Goal: Task Accomplishment & Management: Manage account settings

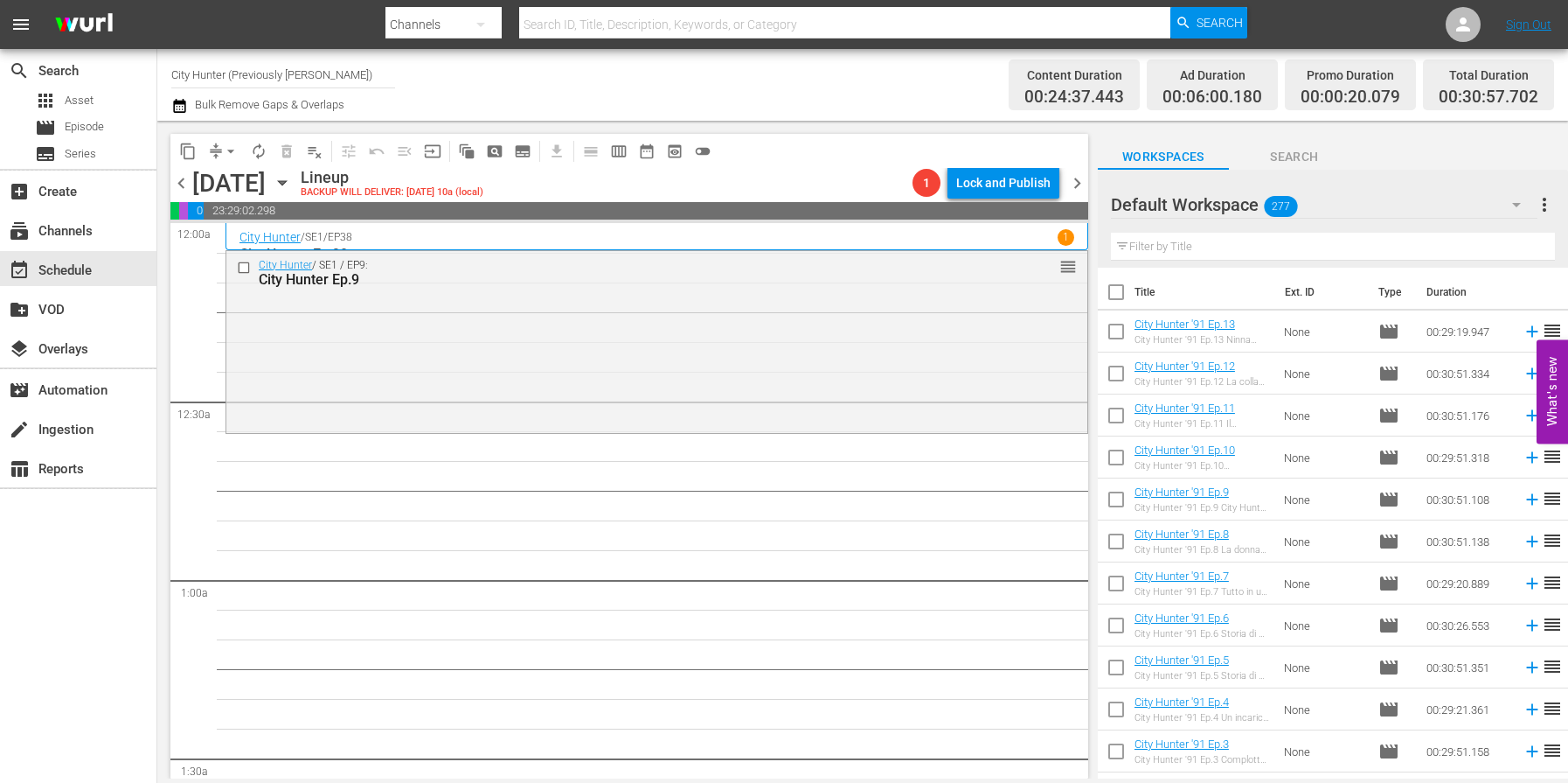
scroll to position [5430, 0]
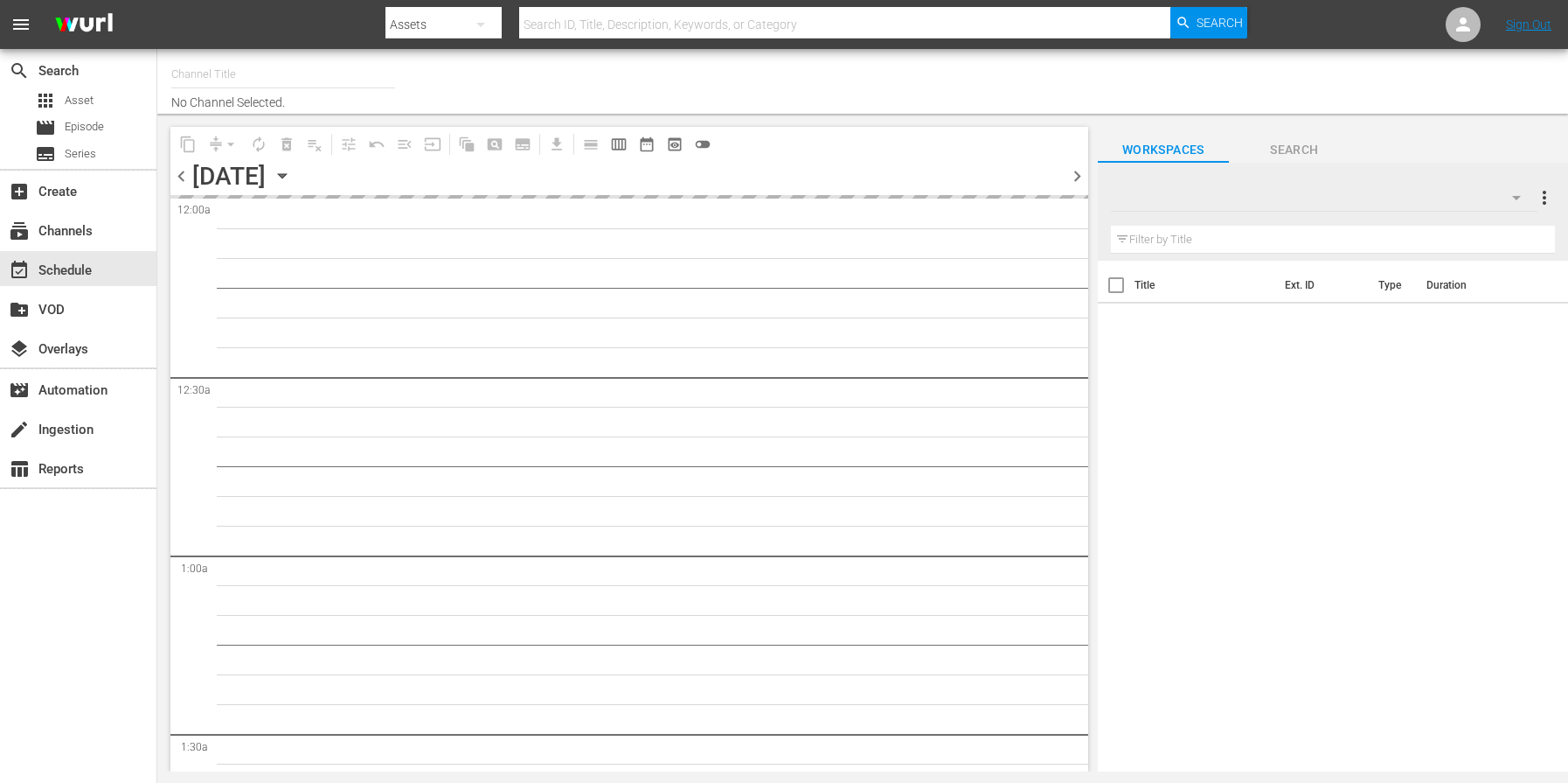
type input "City Hunter (Previously [PERSON_NAME]) (1555)"
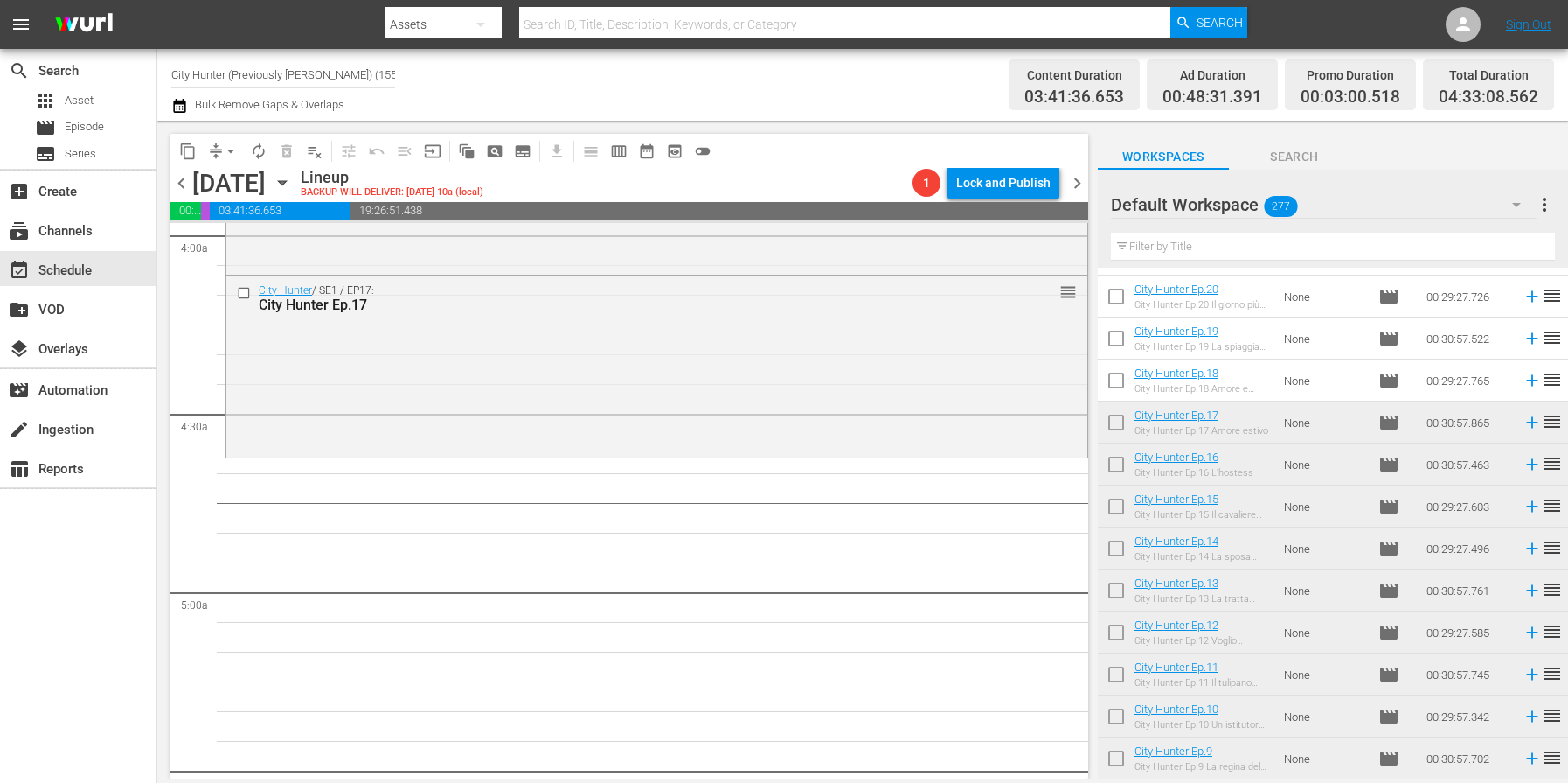
scroll to position [5003, 0]
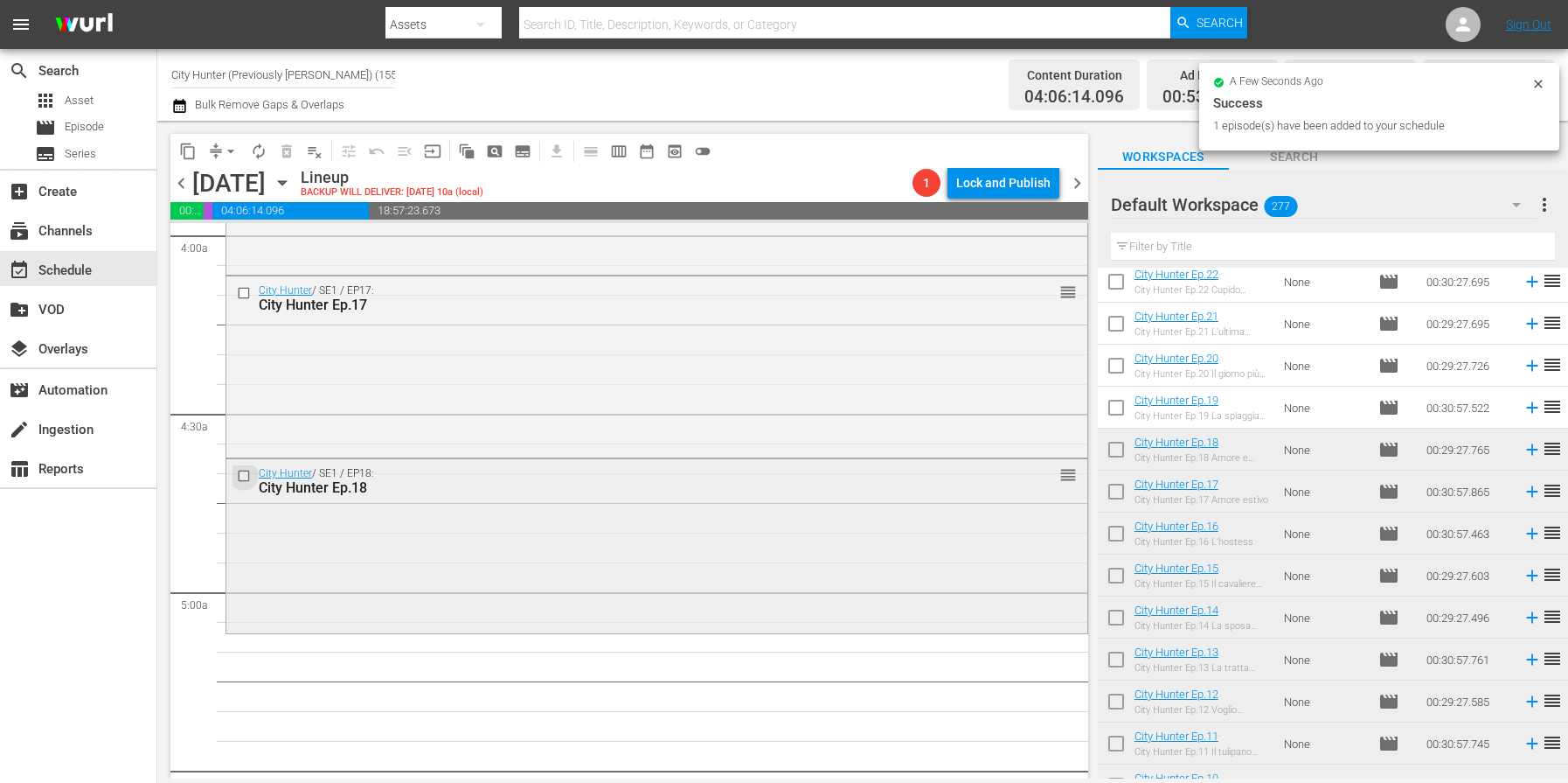
click at [243, 473] on input "checkbox" at bounding box center [245, 475] width 18 height 15
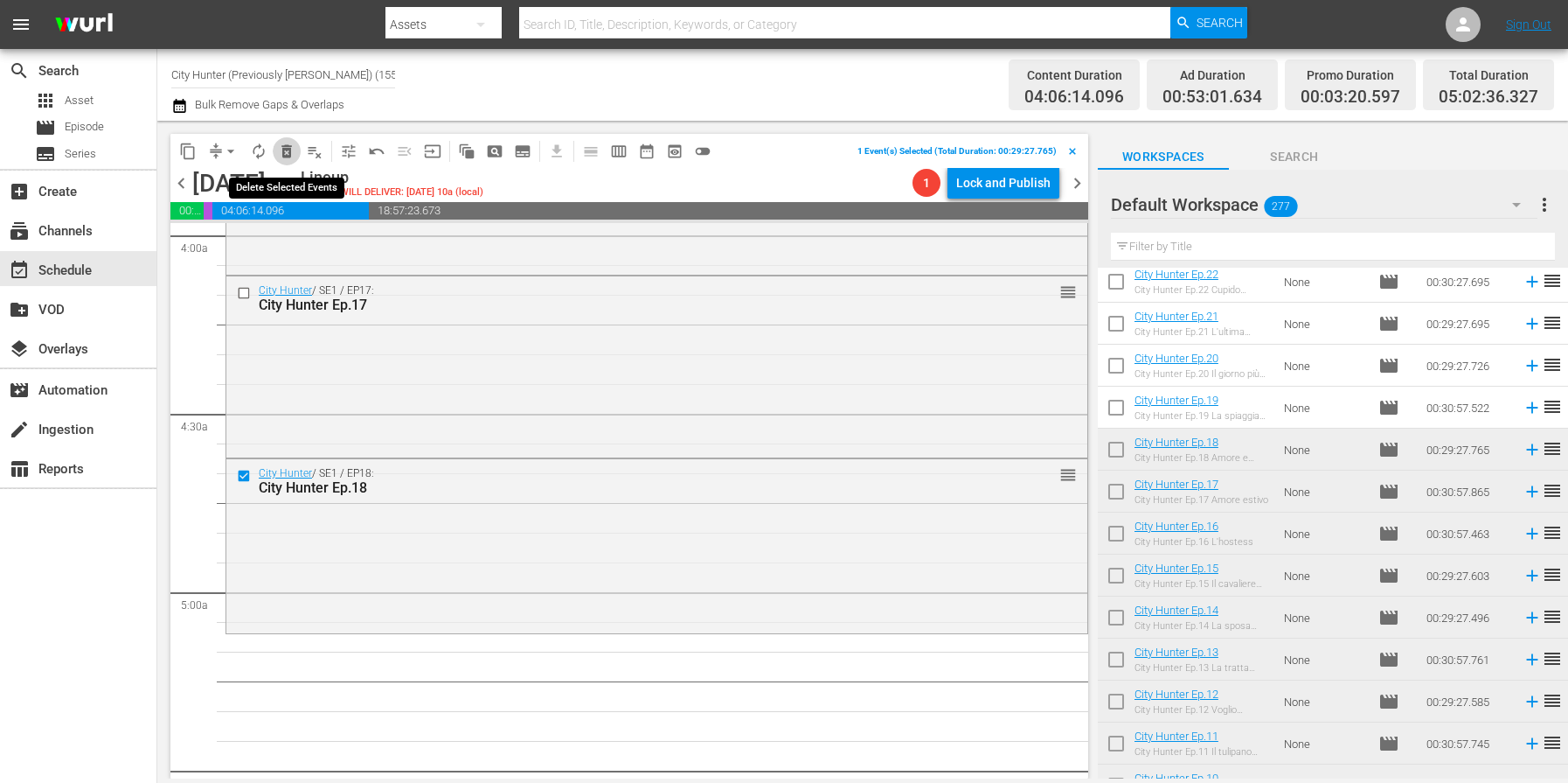
click at [282, 149] on span "delete_forever_outlined" at bounding box center [287, 151] width 17 height 17
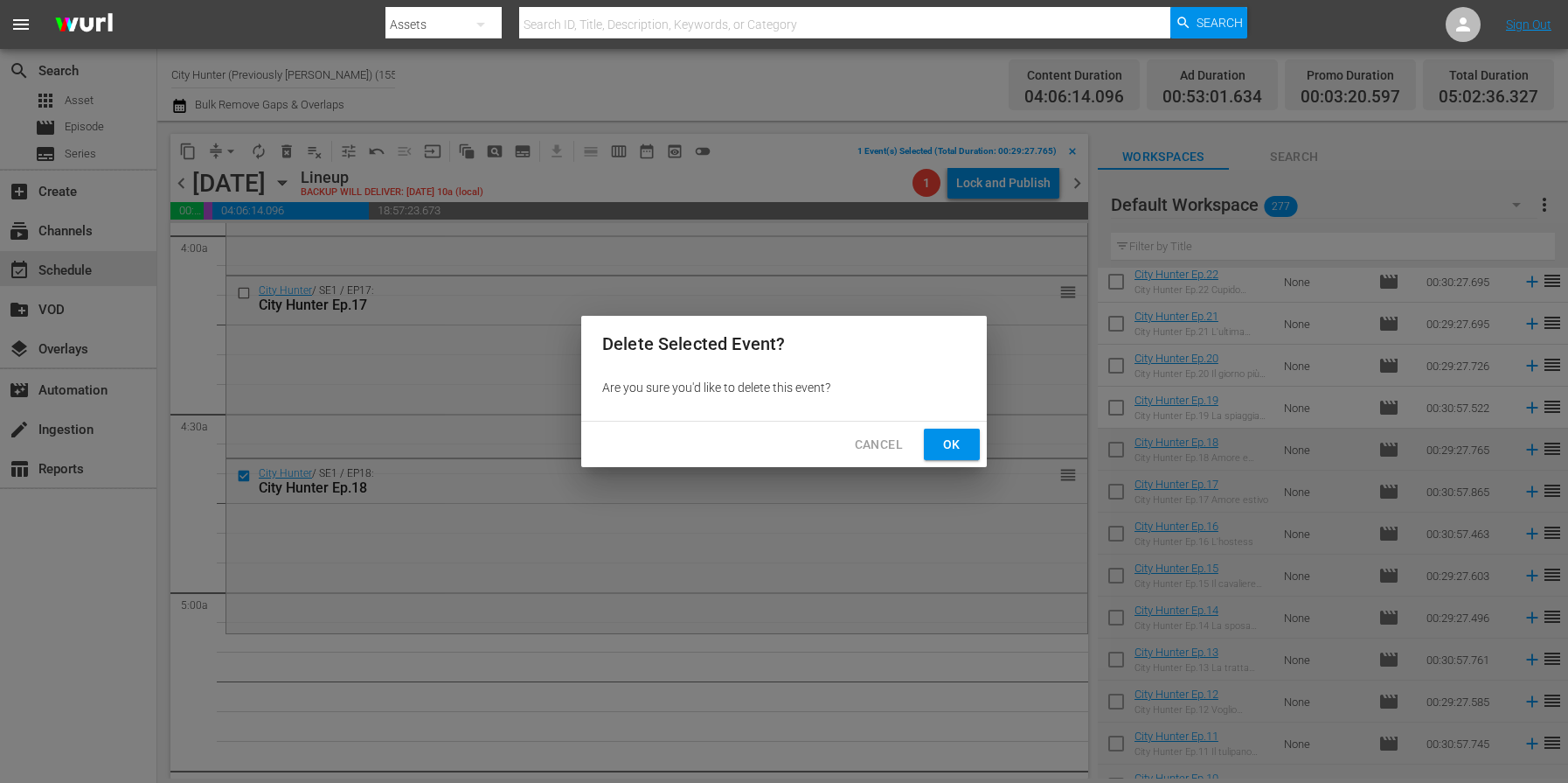
click at [950, 445] on span "Ok" at bounding box center [951, 444] width 28 height 22
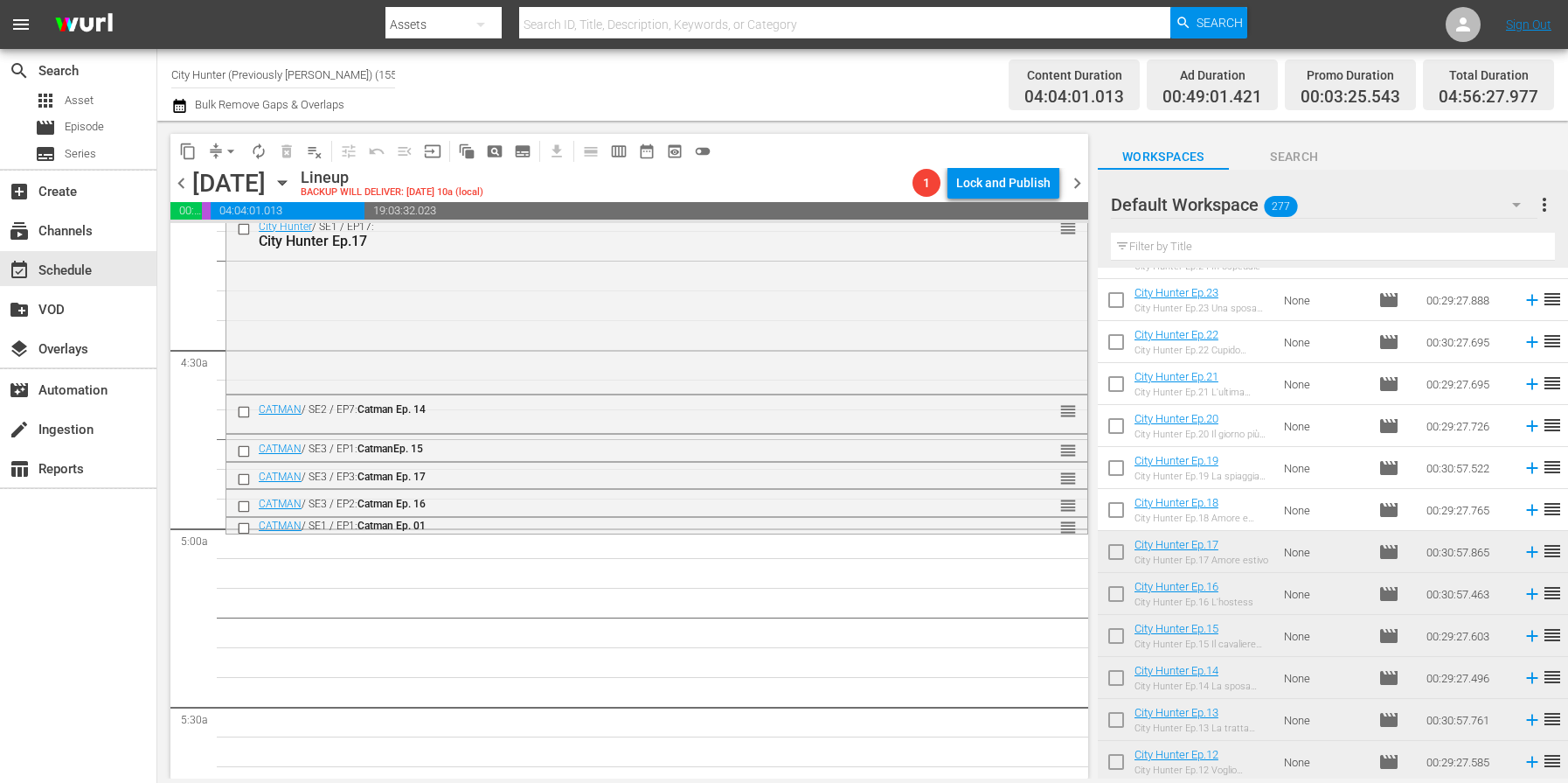
scroll to position [4896, 0]
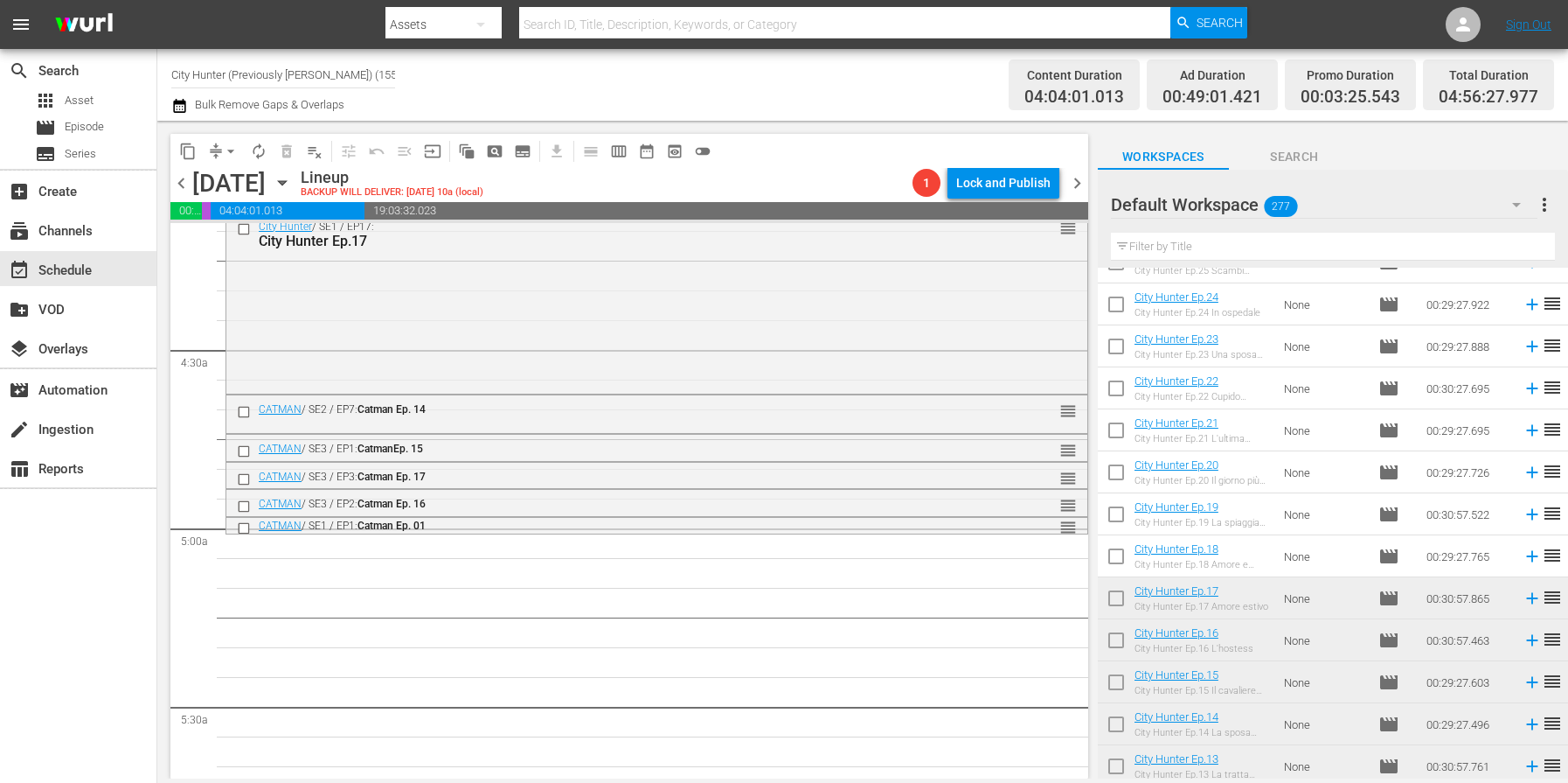
click at [1247, 562] on div "City Hunter Ep.18 Amore e preghiera" at bounding box center [1202, 565] width 136 height 12
drag, startPoint x: 1247, startPoint y: 562, endPoint x: 889, endPoint y: 549, distance: 358.2
click at [889, 549] on div "content_copy compress arrow_drop_down autorenew_outlined delete_forever_outline…" at bounding box center [862, 449] width 1410 height 658
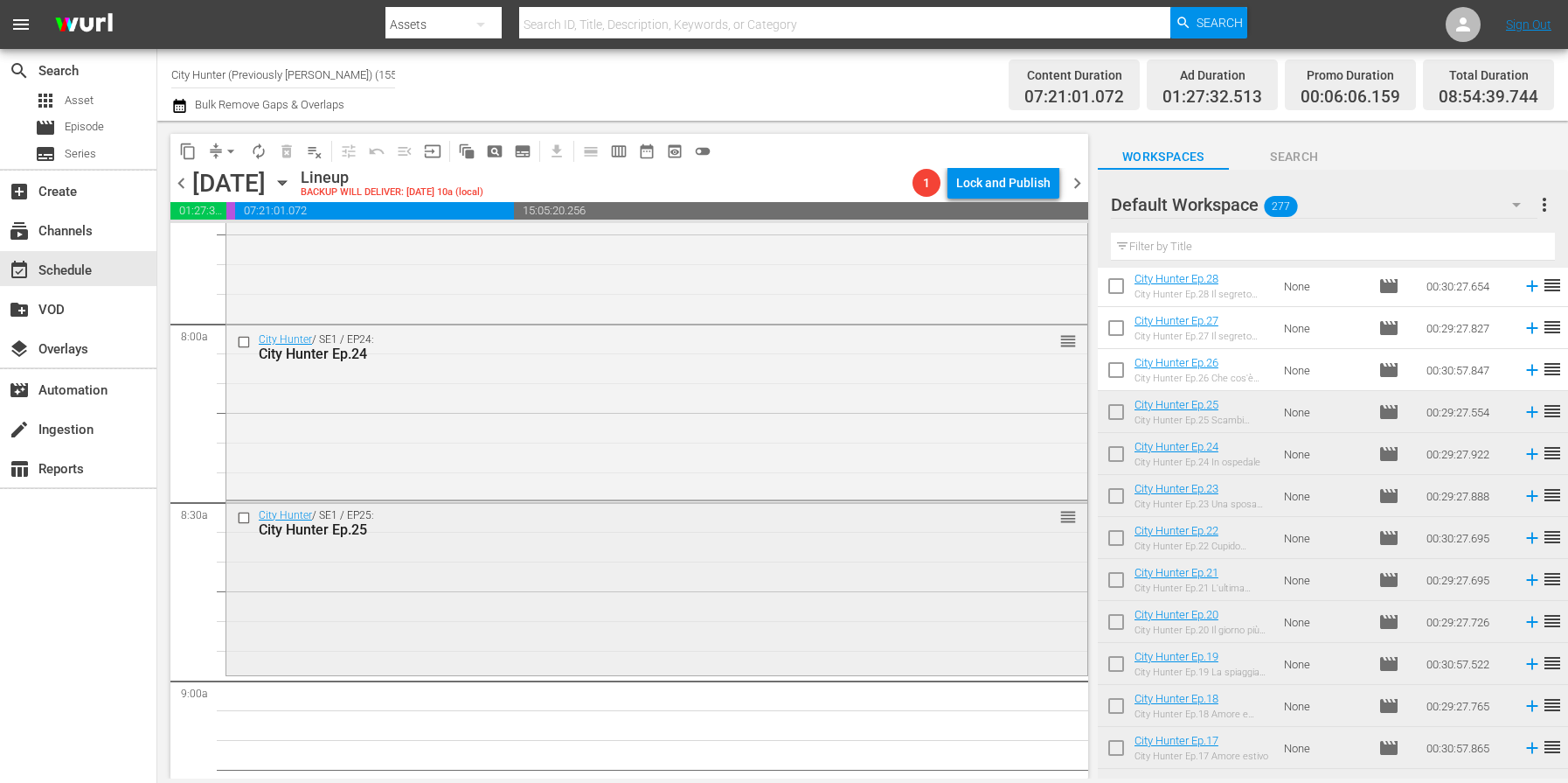
scroll to position [2751, 0]
click at [240, 522] on input "checkbox" at bounding box center [245, 520] width 18 height 15
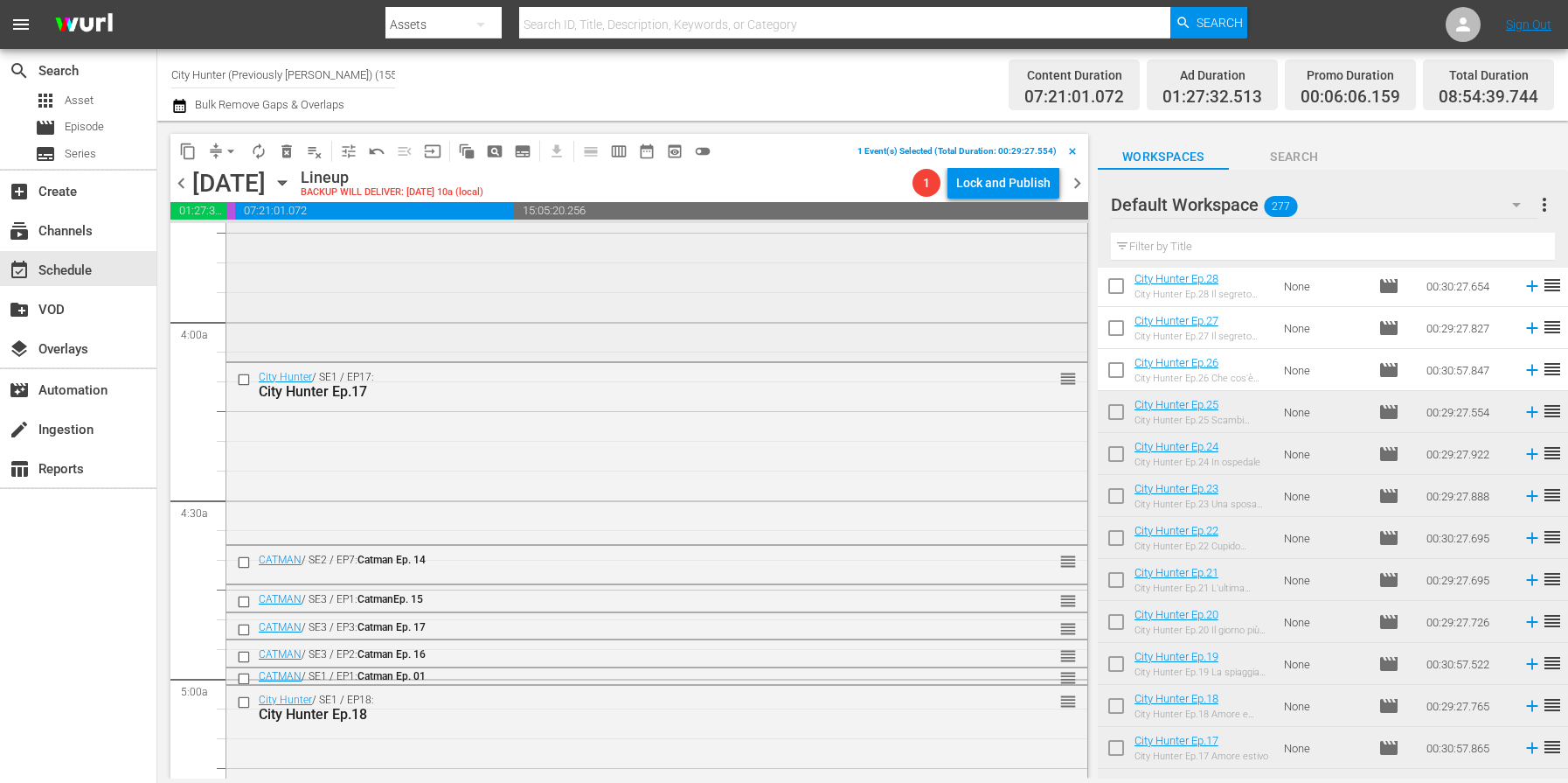
scroll to position [1329, 0]
click at [281, 154] on span "delete_forever_outlined" at bounding box center [287, 151] width 17 height 17
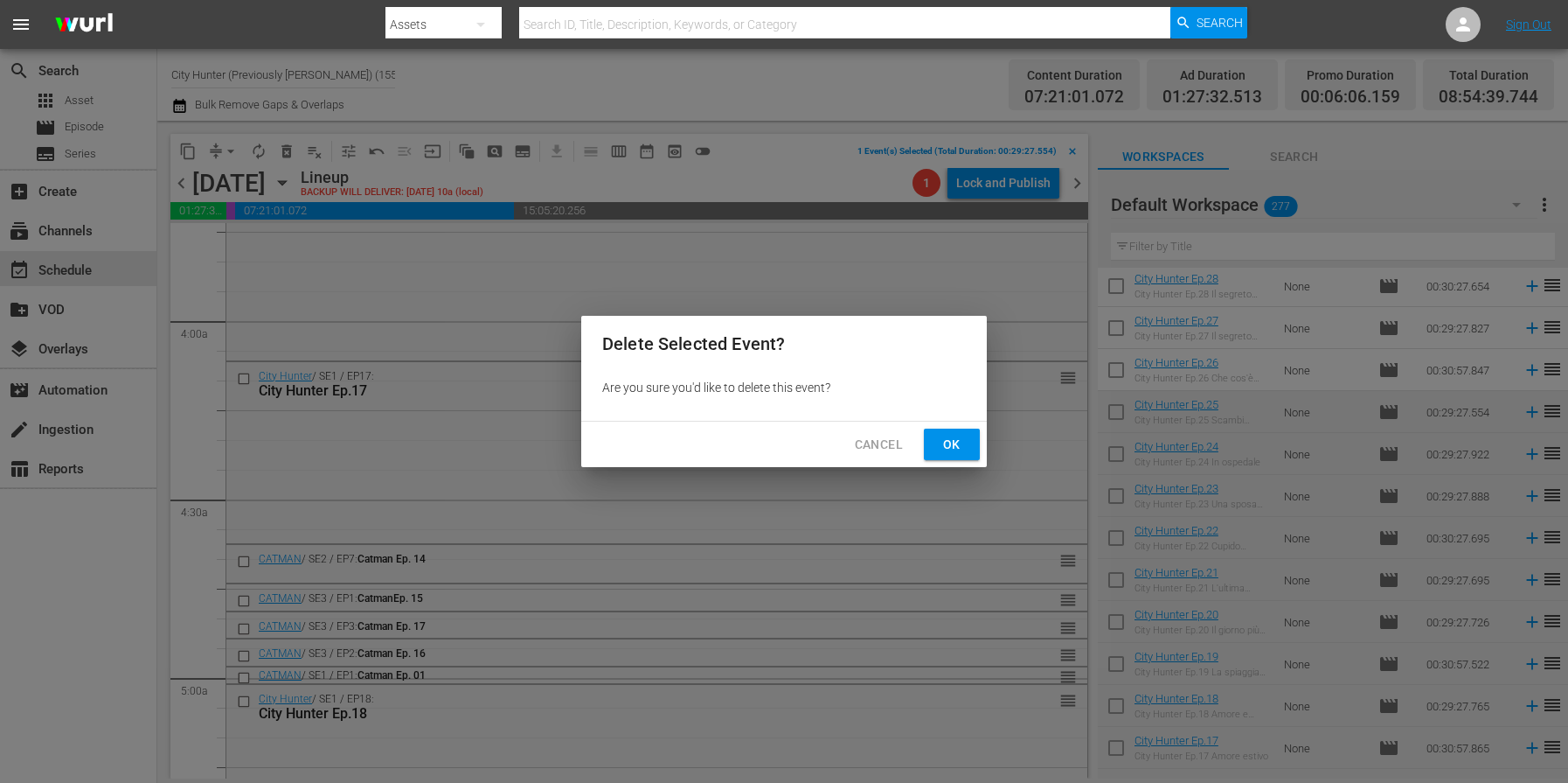
click at [917, 444] on div "Cancel Ok" at bounding box center [784, 444] width 405 height 47
click at [930, 442] on button "Ok" at bounding box center [952, 444] width 56 height 32
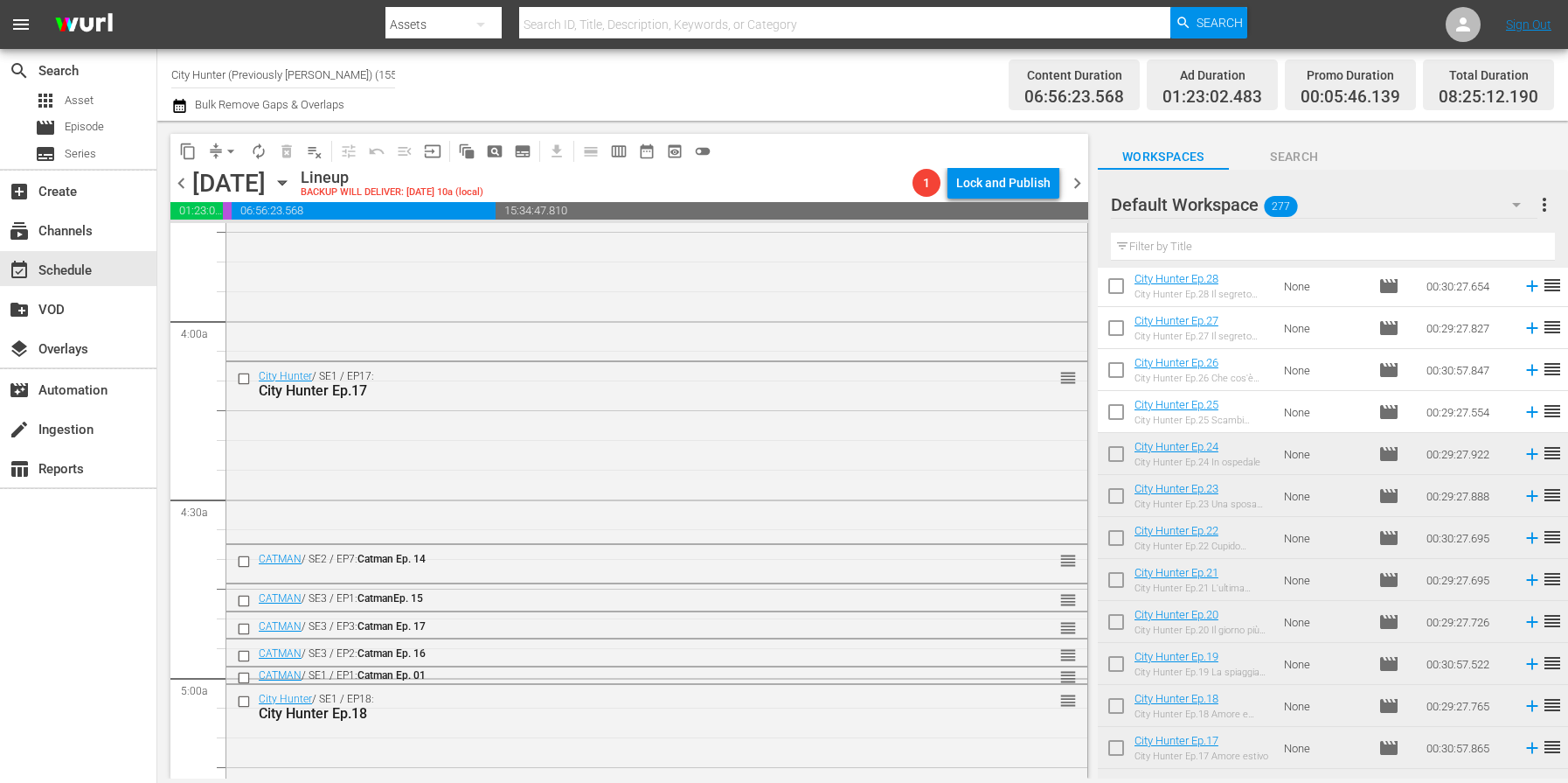
scroll to position [1347, 0]
